Goal: Task Accomplishment & Management: Use online tool/utility

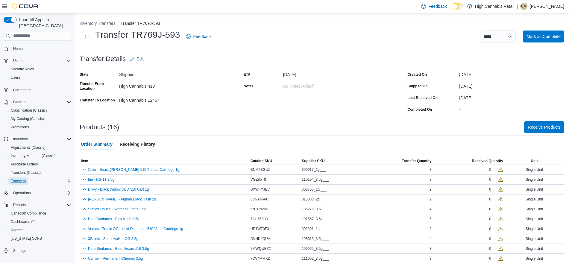
click at [16, 179] on span "Transfers" at bounding box center [18, 181] width 15 height 5
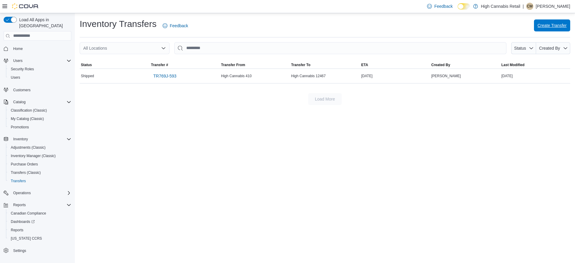
click at [539, 24] on span "Create Transfer" at bounding box center [551, 25] width 29 height 6
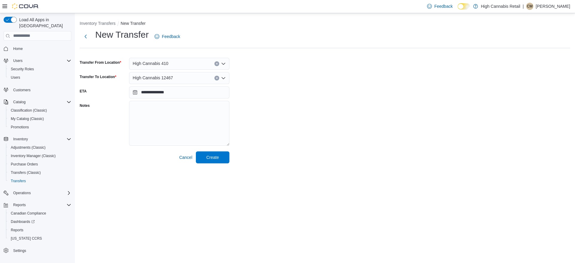
click at [181, 76] on div "High Cannabis 12467" at bounding box center [179, 78] width 100 height 12
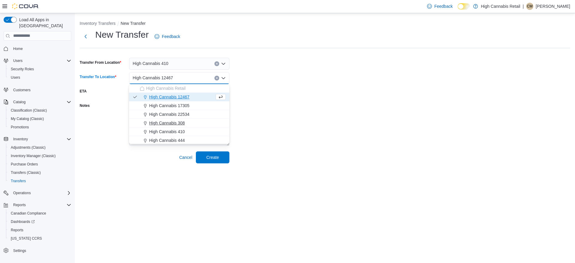
click at [178, 121] on span "High Cannabis 308" at bounding box center [167, 123] width 36 height 6
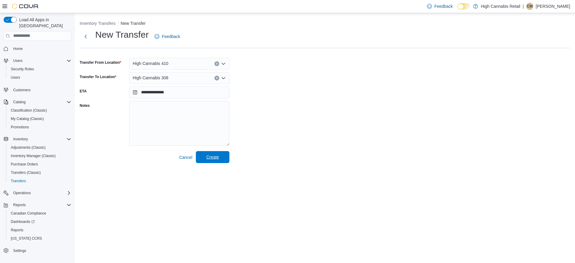
click at [215, 155] on span "Create" at bounding box center [212, 157] width 13 height 6
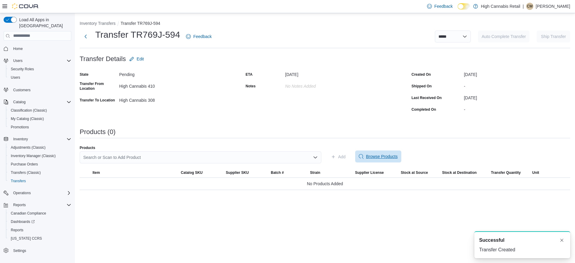
click at [368, 154] on span "Browse Products" at bounding box center [382, 157] width 32 height 6
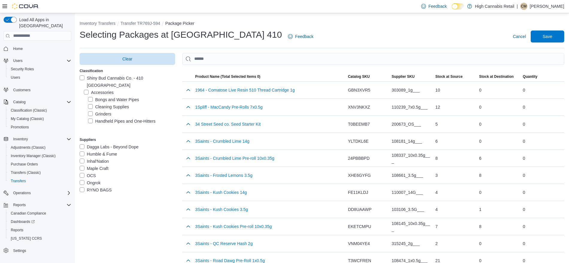
click at [90, 103] on label "Cleaning Supplies" at bounding box center [108, 106] width 41 height 7
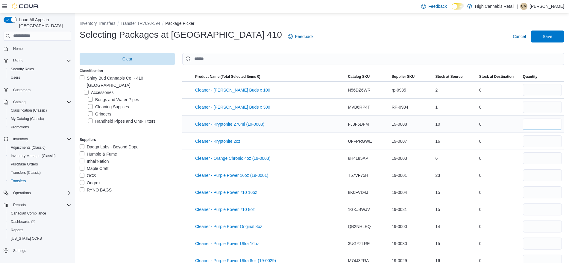
click at [532, 129] on input "number" at bounding box center [542, 124] width 39 height 12
type input "*"
click at [535, 141] on input "number" at bounding box center [542, 141] width 39 height 12
type input "*"
click at [534, 176] on input "number" at bounding box center [542, 175] width 39 height 12
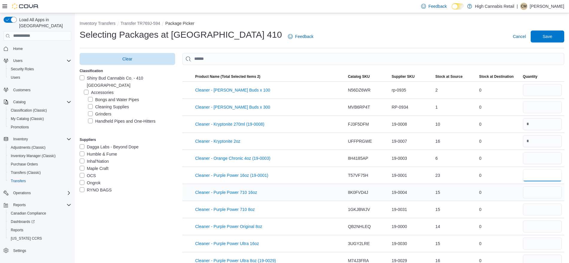
type input "*"
click at [535, 189] on input "number" at bounding box center [542, 193] width 39 height 12
type input "*"
click at [529, 209] on input "number" at bounding box center [542, 210] width 39 height 12
type input "*"
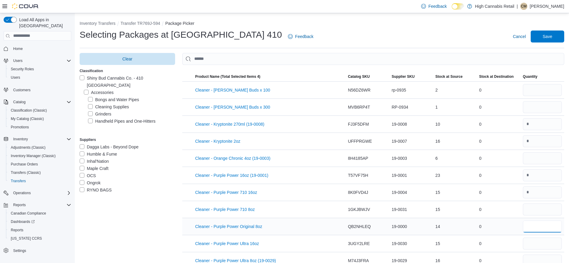
click at [540, 225] on input "number" at bounding box center [542, 227] width 39 height 12
type input "*"
click at [535, 247] on input "number" at bounding box center [542, 244] width 39 height 12
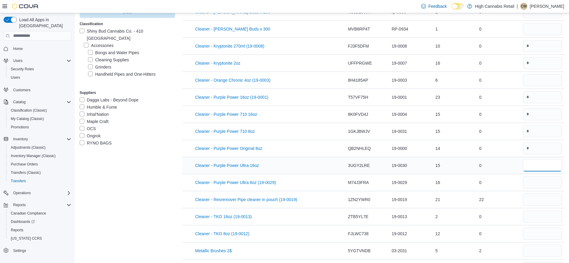
scroll to position [79, 0]
type input "*"
click at [558, 179] on input "number" at bounding box center [542, 182] width 39 height 12
type input "*"
click at [535, 203] on input "number" at bounding box center [542, 199] width 39 height 12
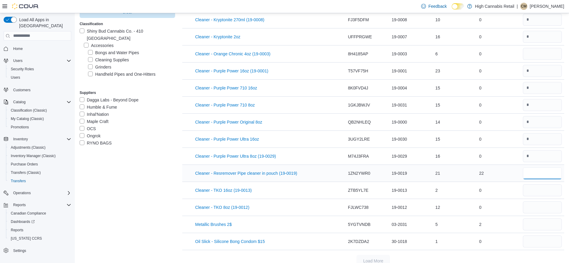
scroll to position [113, 0]
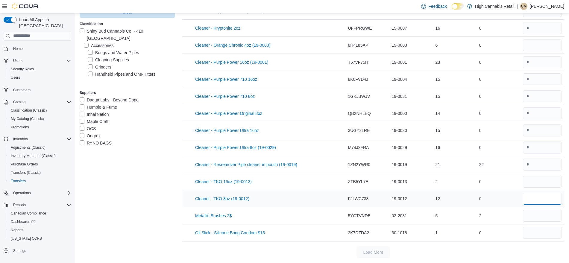
click at [540, 193] on input "number" at bounding box center [542, 199] width 39 height 12
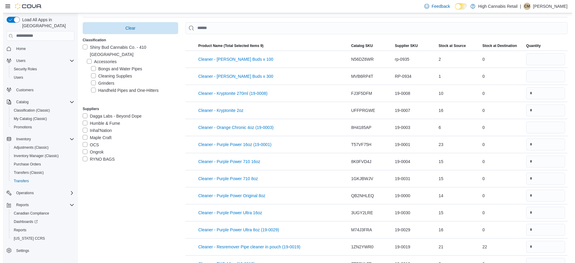
scroll to position [0, 0]
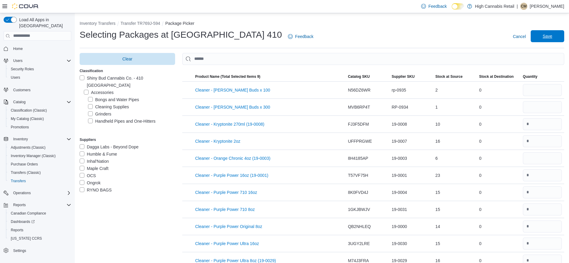
type input "*"
click at [552, 35] on span "Save" at bounding box center [548, 36] width 10 height 6
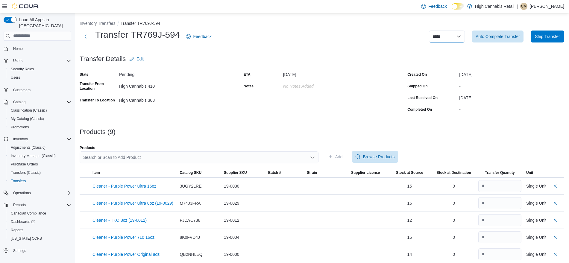
click at [462, 36] on select "**********" at bounding box center [447, 37] width 36 height 12
select select "**********"
click at [435, 31] on select "**********" at bounding box center [447, 37] width 36 height 12
select select
click at [551, 39] on span "Ship Transfer" at bounding box center [547, 36] width 25 height 6
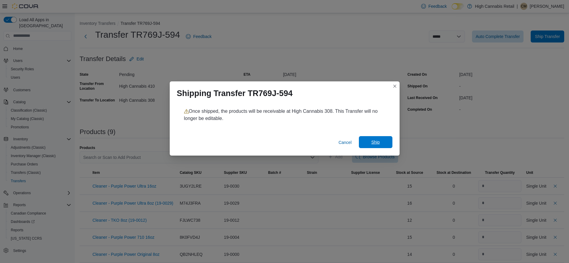
click at [368, 141] on span "Ship" at bounding box center [376, 142] width 26 height 12
